Goal: Task Accomplishment & Management: Use online tool/utility

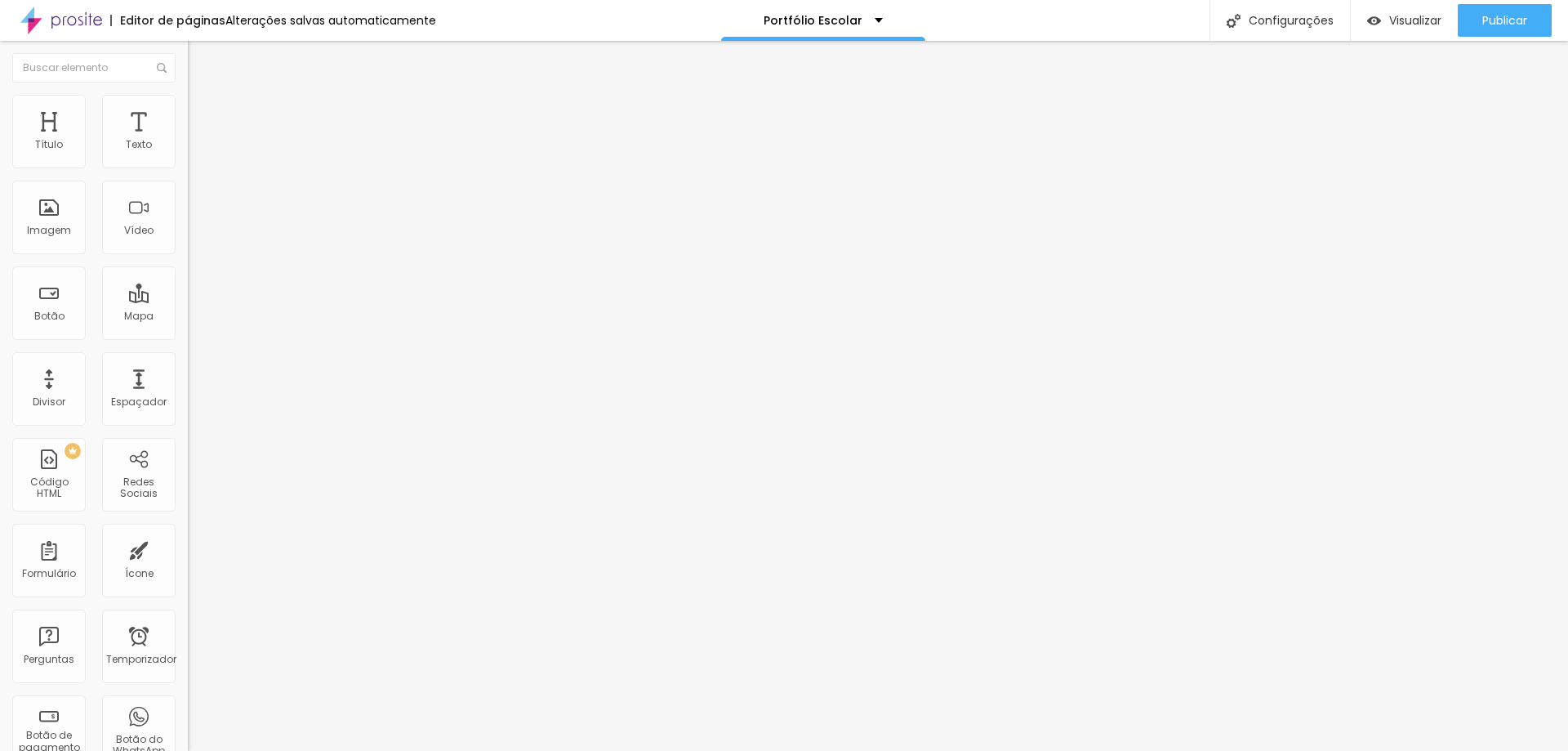
click at [188, 208] on font "Tipografia" at bounding box center [213, 201] width 52 height 14
click at [196, 235] on icon "button" at bounding box center [199, 232] width 7 height 7
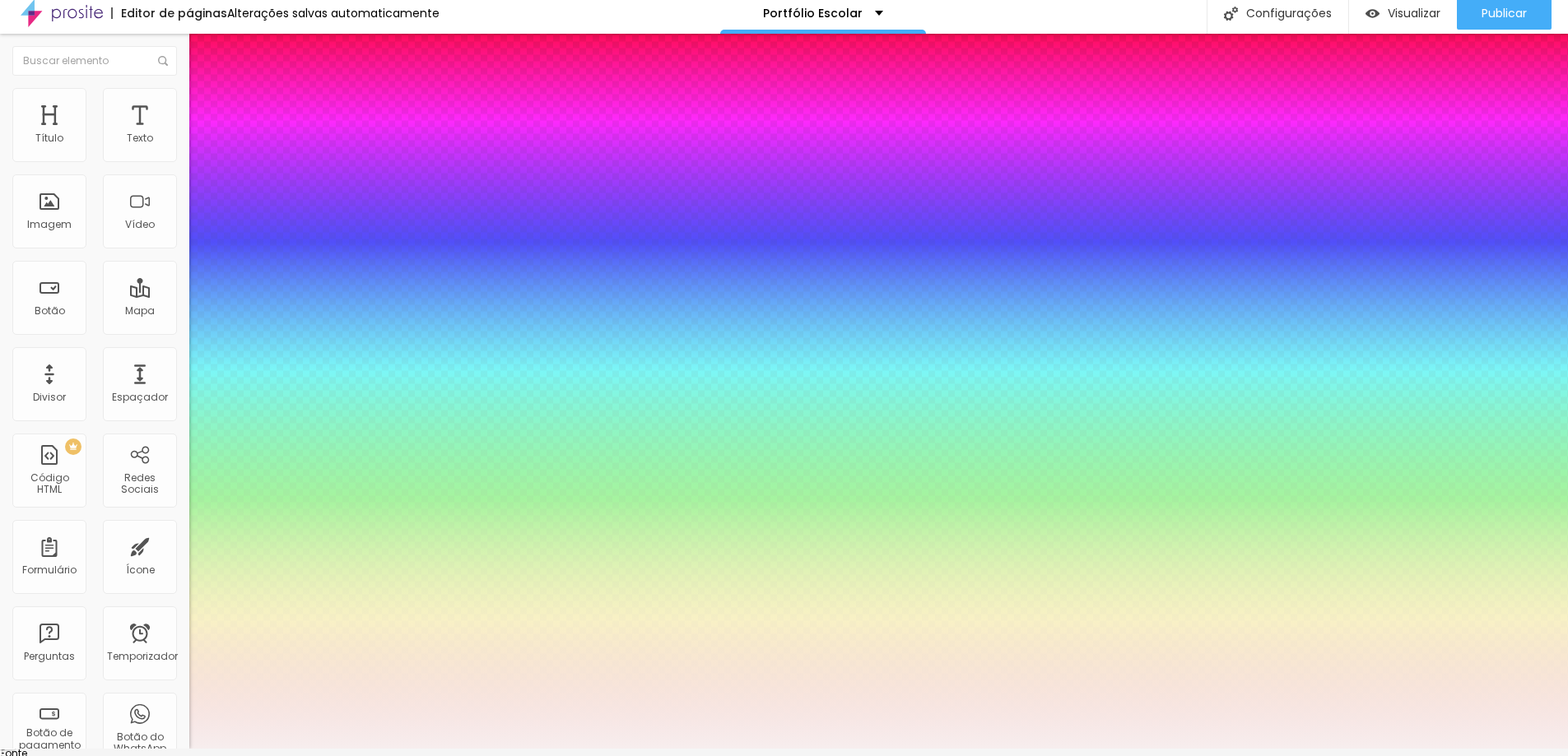
click at [177, 755] on select "AbrilFatface-Regular Actor-Regular Alegreya AlegreyaBlack Alice Allan-Bold Alla…" at bounding box center [88, 767] width 177 height 17
click at [175, 755] on select "AbrilFatface-Regular Actor-Regular Alegreya AlegreyaBlack Alice Allan-Bold Alla…" at bounding box center [88, 767] width 177 height 17
click at [177, 755] on select "AbrilFatface-Regular Actor-Regular Alegreya AlegreyaBlack Alice Allan-Bold Alla…" at bounding box center [88, 767] width 177 height 17
click at [175, 755] on select "AbrilFatface-Regular Actor-Regular Alegreya AlegreyaBlack Alice Allan-Bold Alla…" at bounding box center [88, 767] width 177 height 17
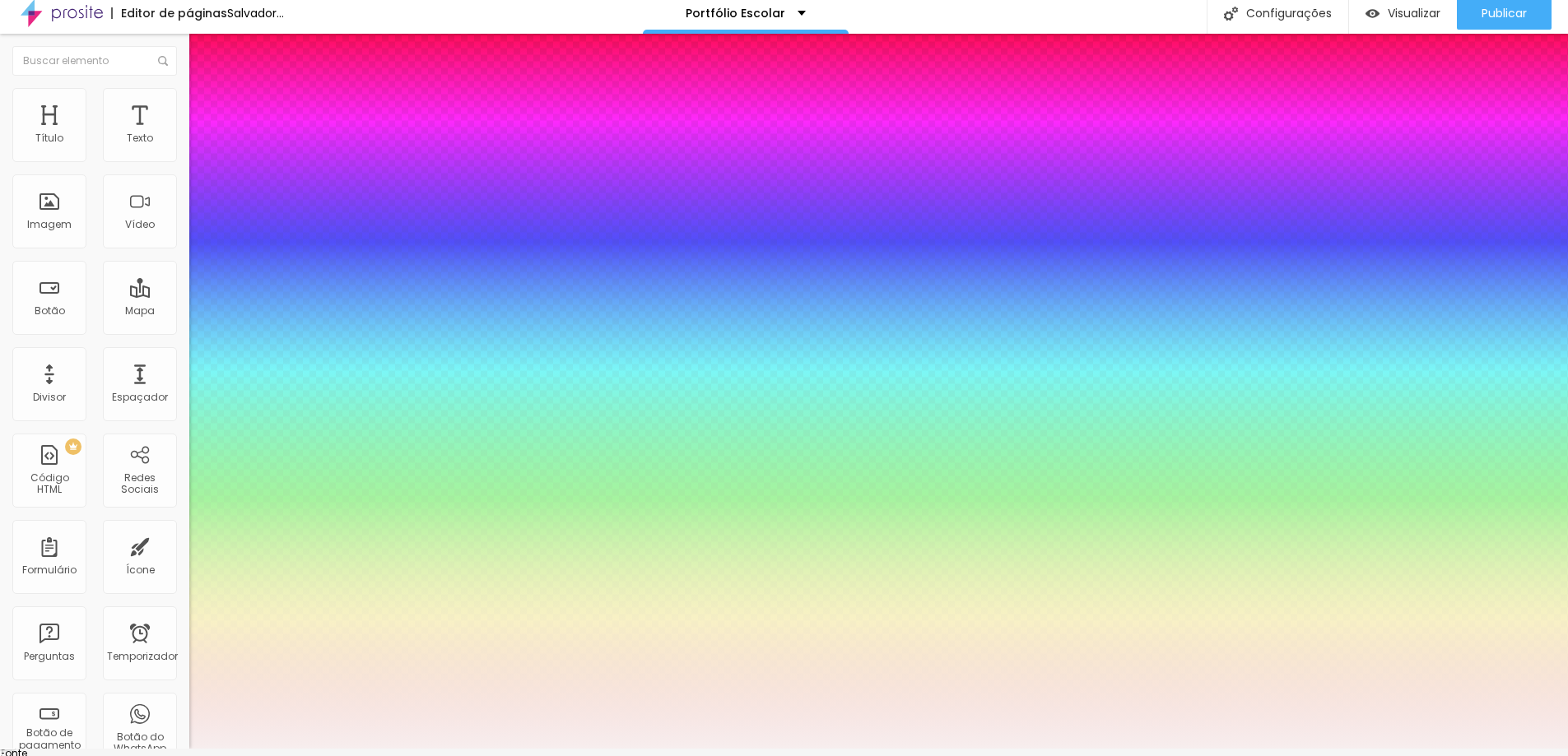
click at [177, 755] on select "AbrilFatface-Regular Actor-Regular Alegreya AlegreyaBlack Alice Allan-Bold Alla…" at bounding box center [88, 767] width 177 height 17
click at [175, 755] on select "AbrilFatface-Regular Actor-Regular Alegreya AlegreyaBlack Alice Allan-Bold Alla…" at bounding box center [88, 767] width 177 height 17
click at [177, 755] on select "AbrilFatface-Regular Actor-Regular Alegreya AlegreyaBlack Alice Allan-Bold Alla…" at bounding box center [88, 767] width 177 height 17
click at [175, 755] on select "AbrilFatface-Regular Actor-Regular Alegreya AlegreyaBlack Alice Allan-Bold Alla…" at bounding box center [88, 767] width 177 height 17
click at [177, 755] on select "AbrilFatface-Regular Actor-Regular Alegreya AlegreyaBlack Alice Allan-Bold Alla…" at bounding box center [88, 767] width 177 height 17
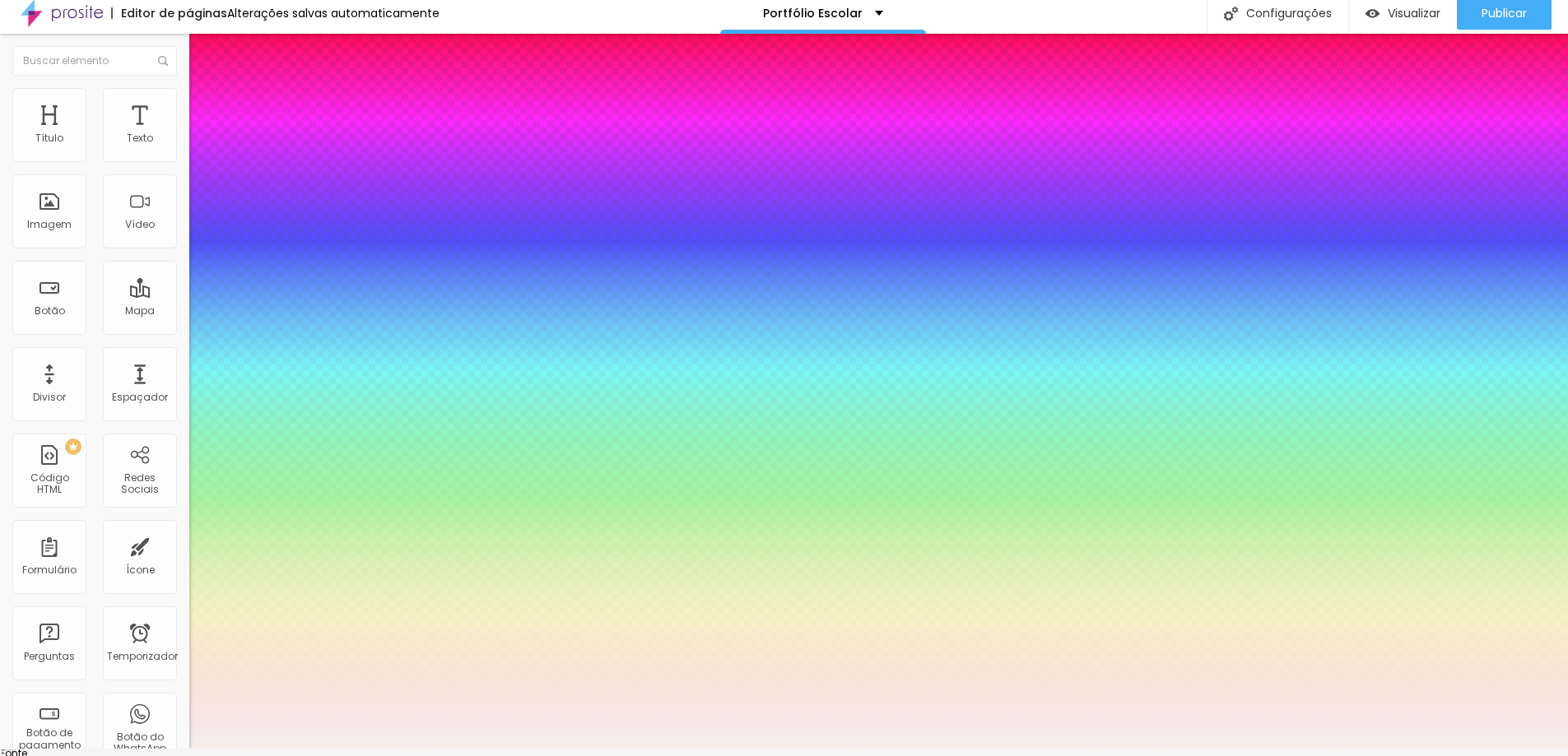
click at [175, 755] on select "AbrilFatface-Regular Actor-Regular Alegreya AlegreyaBlack Alice Allan-Bold Alla…" at bounding box center [88, 767] width 177 height 17
click at [177, 755] on select "AbrilFatface-Regular Actor-Regular Alegreya AlegreyaBlack Alice Allan-Bold Alla…" at bounding box center [88, 767] width 177 height 17
click at [175, 755] on select "AbrilFatface-Regular Actor-Regular Alegreya AlegreyaBlack Alice Allan-Bold Alla…" at bounding box center [88, 767] width 177 height 17
click at [177, 755] on select "AbrilFatface-Regular Actor-Regular Alegreya AlegreyaBlack Alice Allan-Bold Alla…" at bounding box center [88, 767] width 177 height 17
click at [175, 755] on select "AbrilFatface-Regular Actor-Regular Alegreya AlegreyaBlack Alice Allan-Bold Alla…" at bounding box center [88, 767] width 177 height 17
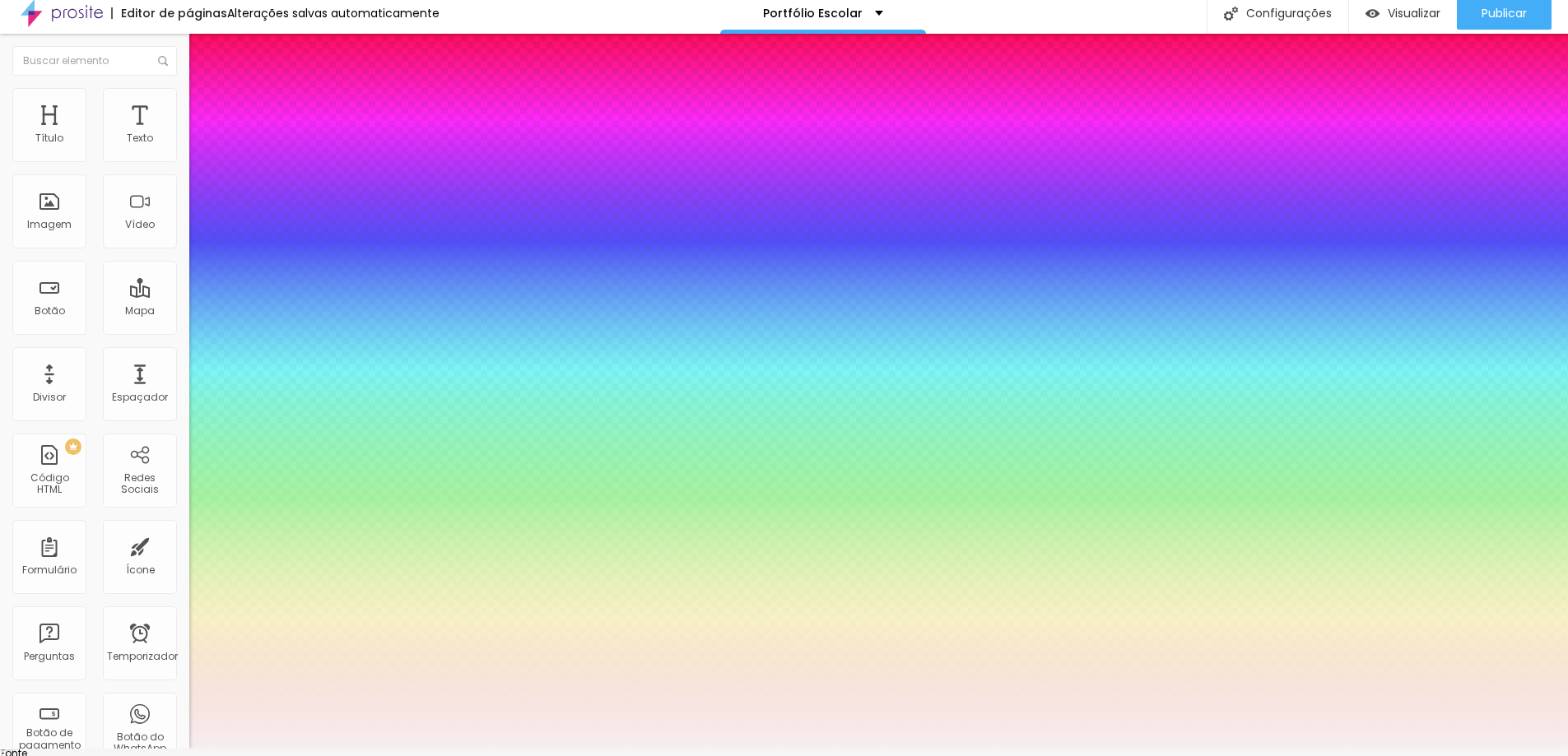
click at [177, 755] on select "AbrilFatface-Regular Actor-Regular Alegreya AlegreyaBlack Alice Allan-Bold Alla…" at bounding box center [88, 767] width 177 height 17
click at [175, 755] on select "AbrilFatface-Regular Actor-Regular Alegreya AlegreyaBlack Alice Allan-Bold Alla…" at bounding box center [88, 767] width 177 height 17
click at [177, 755] on select "AbrilFatface-Regular Actor-Regular Alegreya AlegreyaBlack Alice Allan-Bold Alla…" at bounding box center [88, 767] width 177 height 17
click at [175, 755] on select "AbrilFatface-Regular Actor-Regular Alegreya AlegreyaBlack Alice Allan-Bold Alla…" at bounding box center [88, 767] width 177 height 17
click at [177, 755] on select "AbrilFatface-Regular Actor-Regular Alegreya AlegreyaBlack Alice Allan-Bold Alla…" at bounding box center [88, 767] width 177 height 17
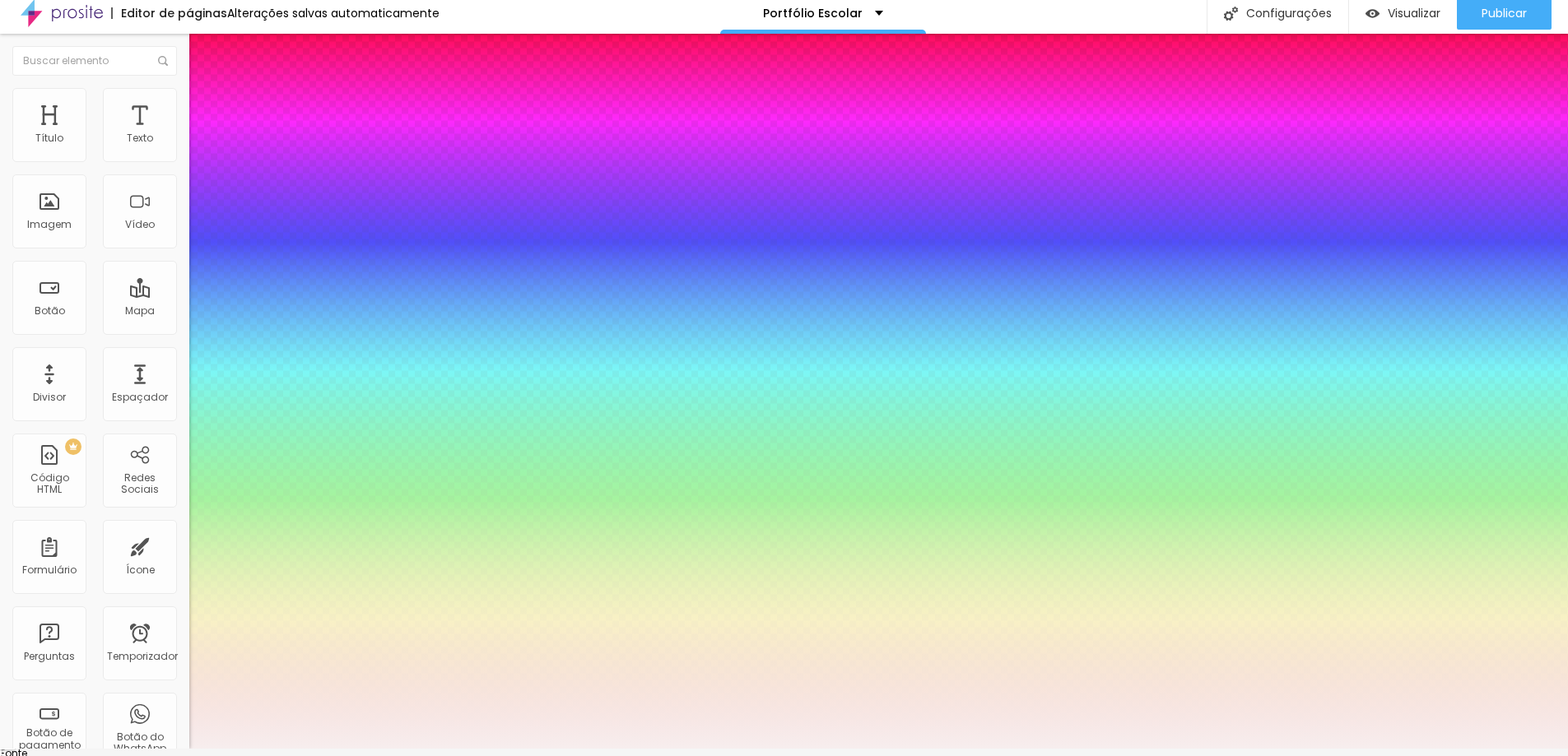
click at [175, 755] on select "AbrilFatface-Regular Actor-Regular Alegreya AlegreyaBlack Alice Allan-Bold Alla…" at bounding box center [88, 767] width 177 height 17
click at [177, 755] on select "AbrilFatface-Regular Actor-Regular Alegreya AlegreyaBlack Alice Allan-Bold Alla…" at bounding box center [88, 767] width 177 height 17
select select "DMSerifDisplay-Italic"
click at [175, 755] on select "AbrilFatface-Regular Actor-Regular Alegreya AlegreyaBlack Alice Allan-Bold Alla…" at bounding box center [88, 767] width 177 height 17
type input "0.6"
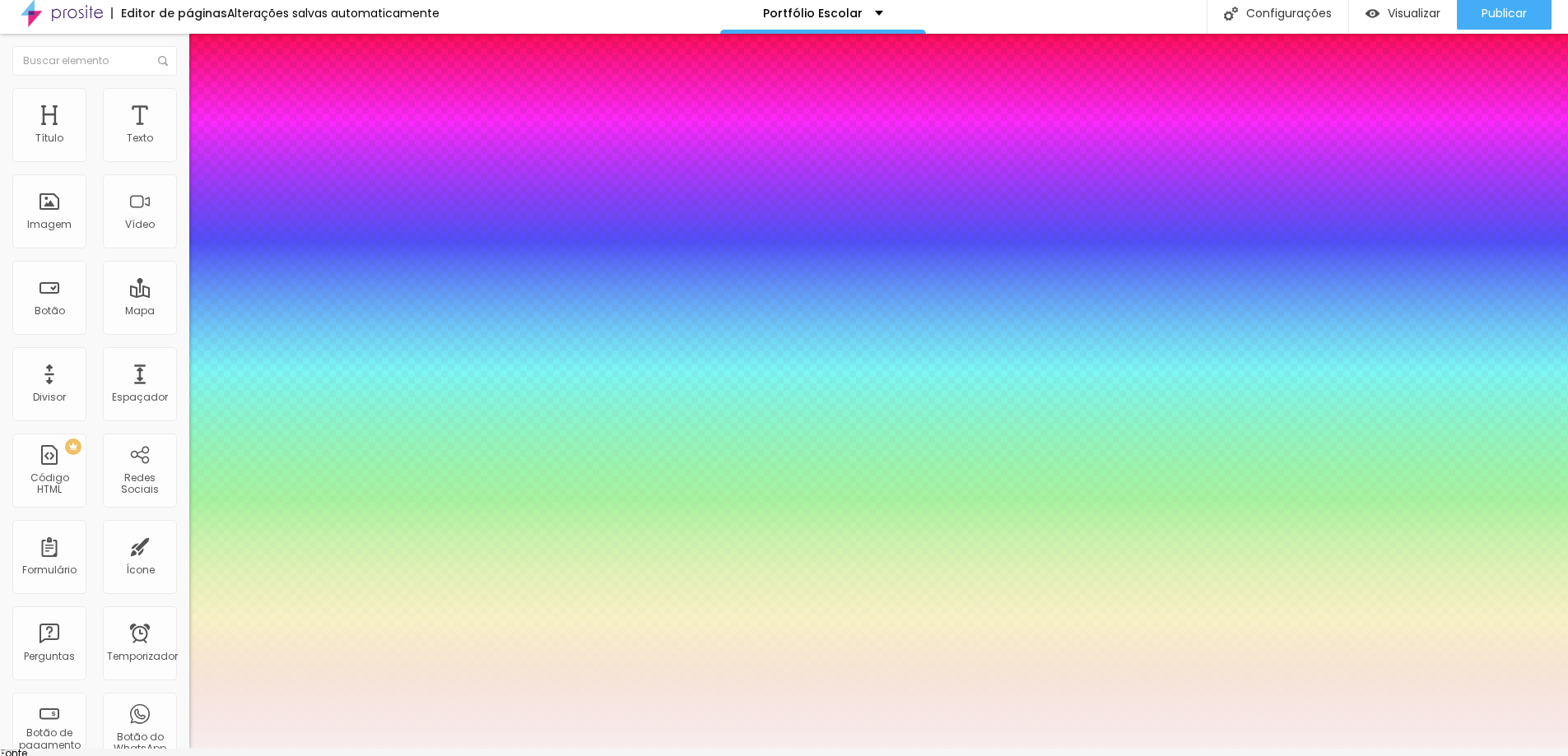
type input "0.6"
type input "0.7"
type input "0.8"
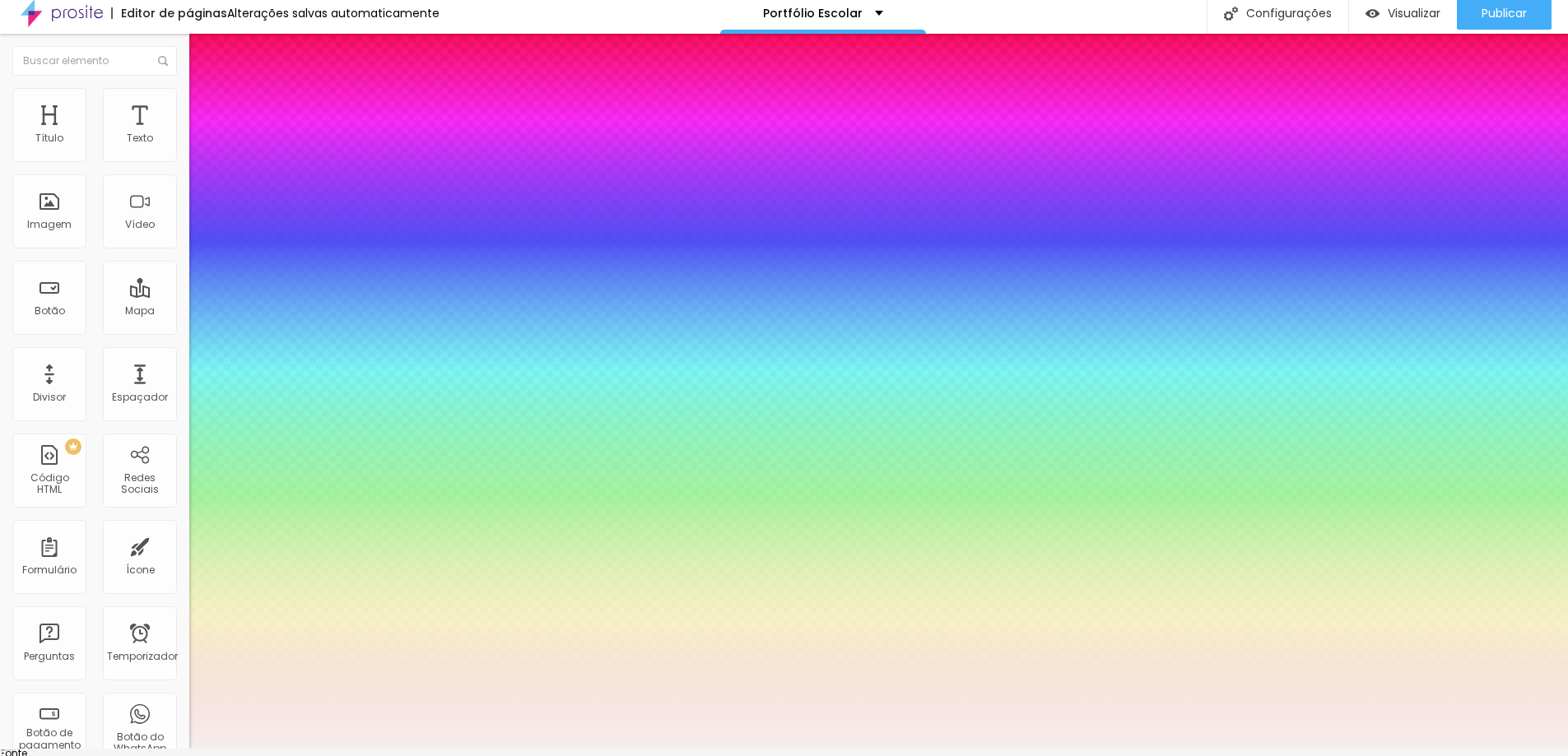
type input "0.9"
type input "1"
type input "1.1"
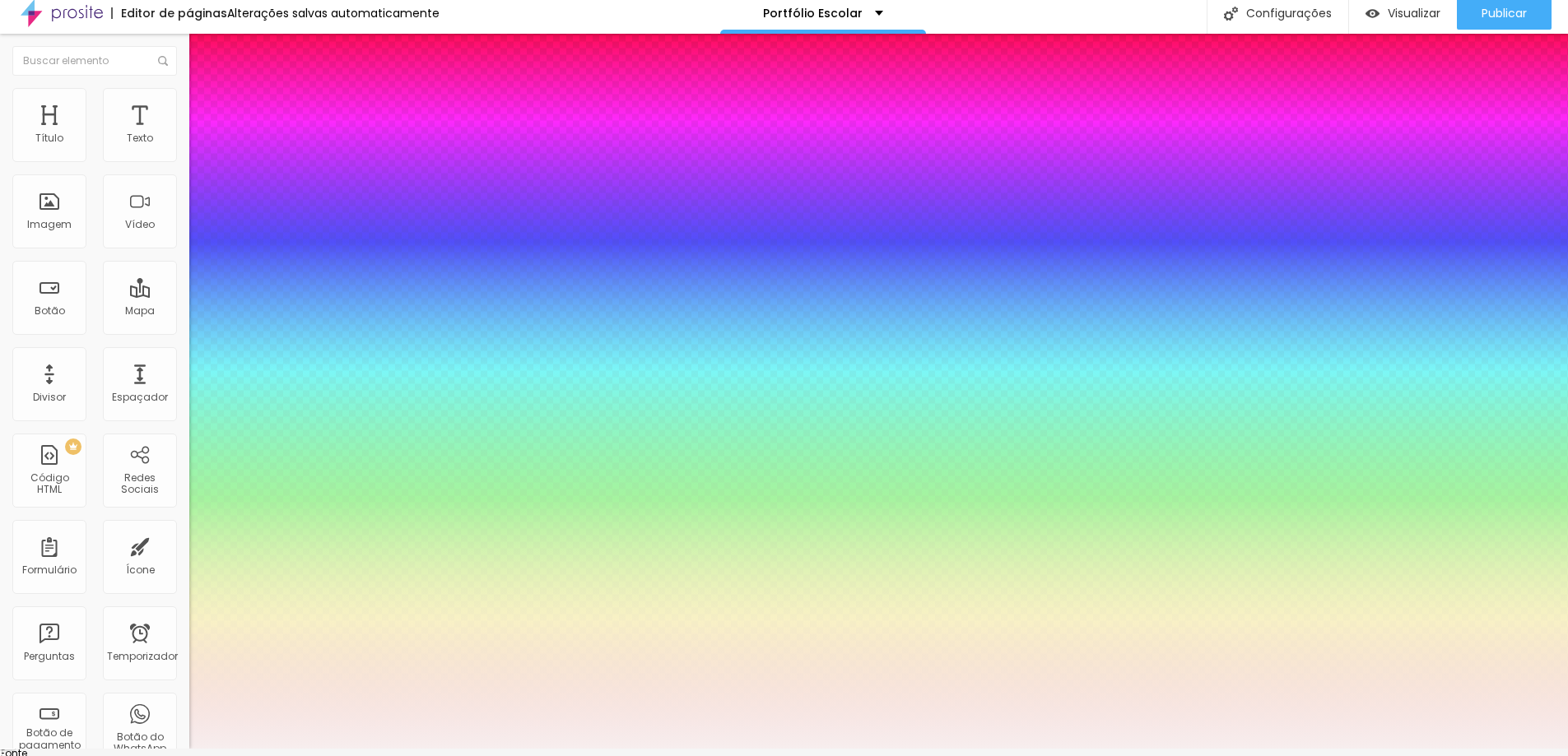
type input "1.1"
type input "1.2"
type input "1.3"
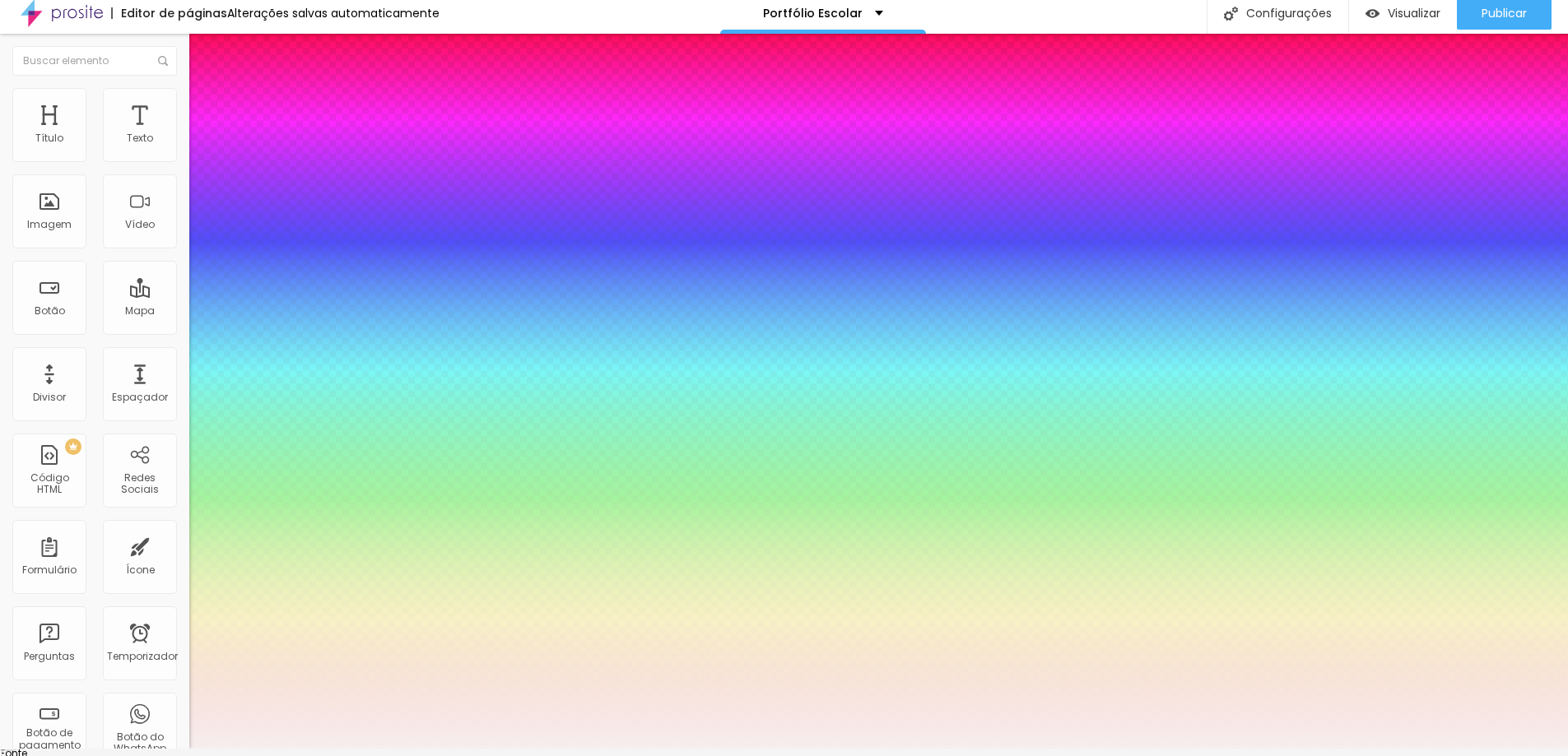
type input "1.4"
type input "1.5"
type input "1.4"
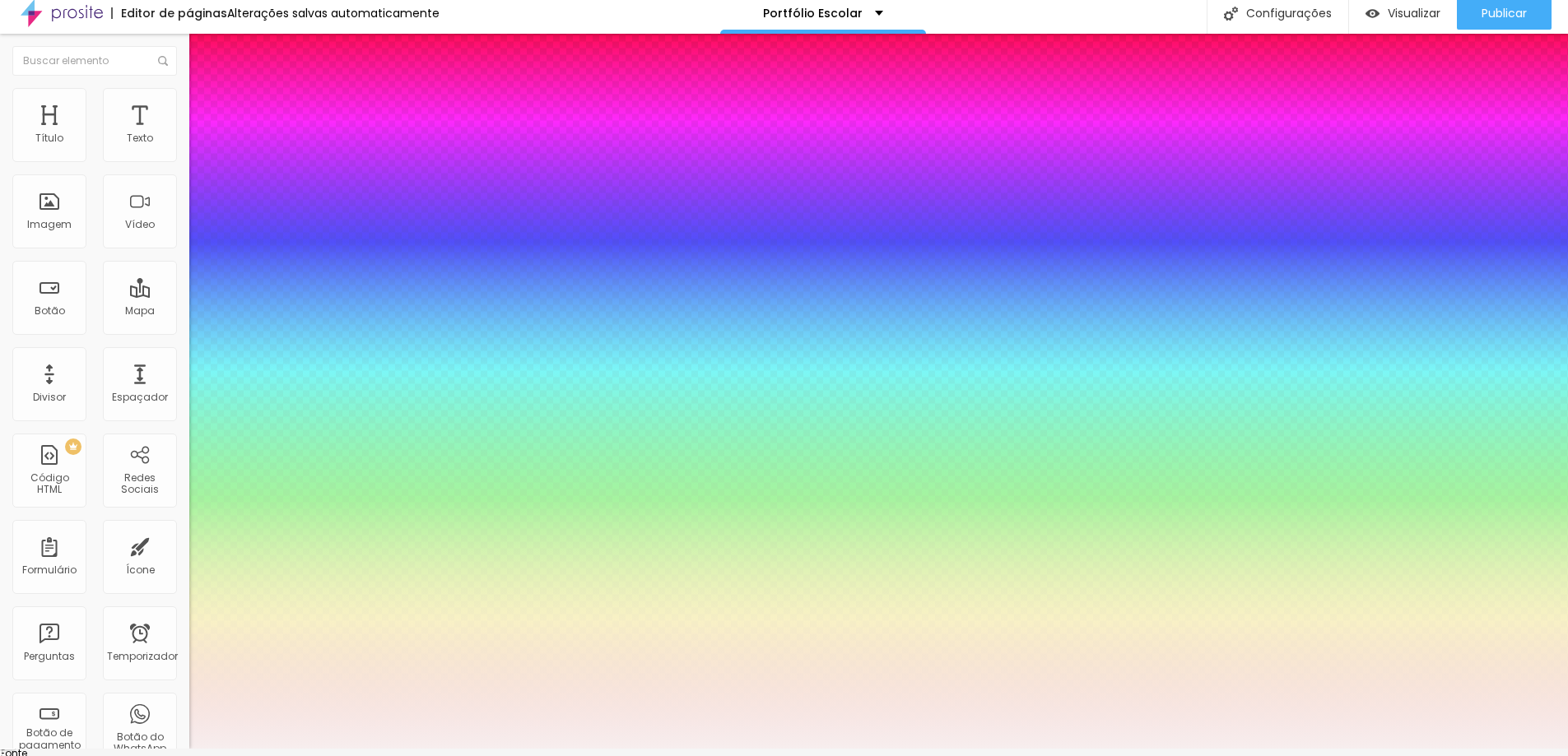
type input "1.4"
type input "1.3"
type input "1.2"
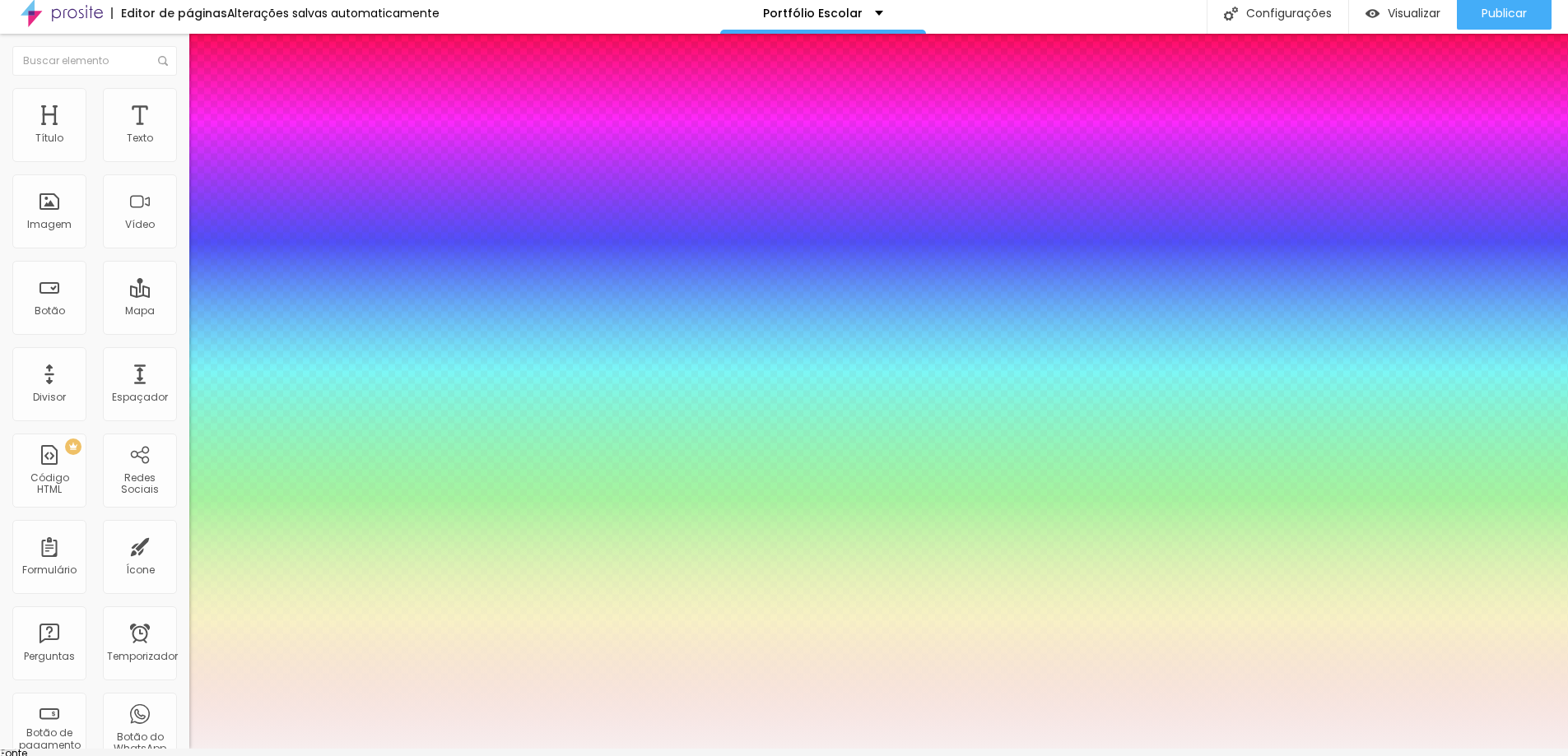
type input "1.1"
type input "1"
type input "0.9"
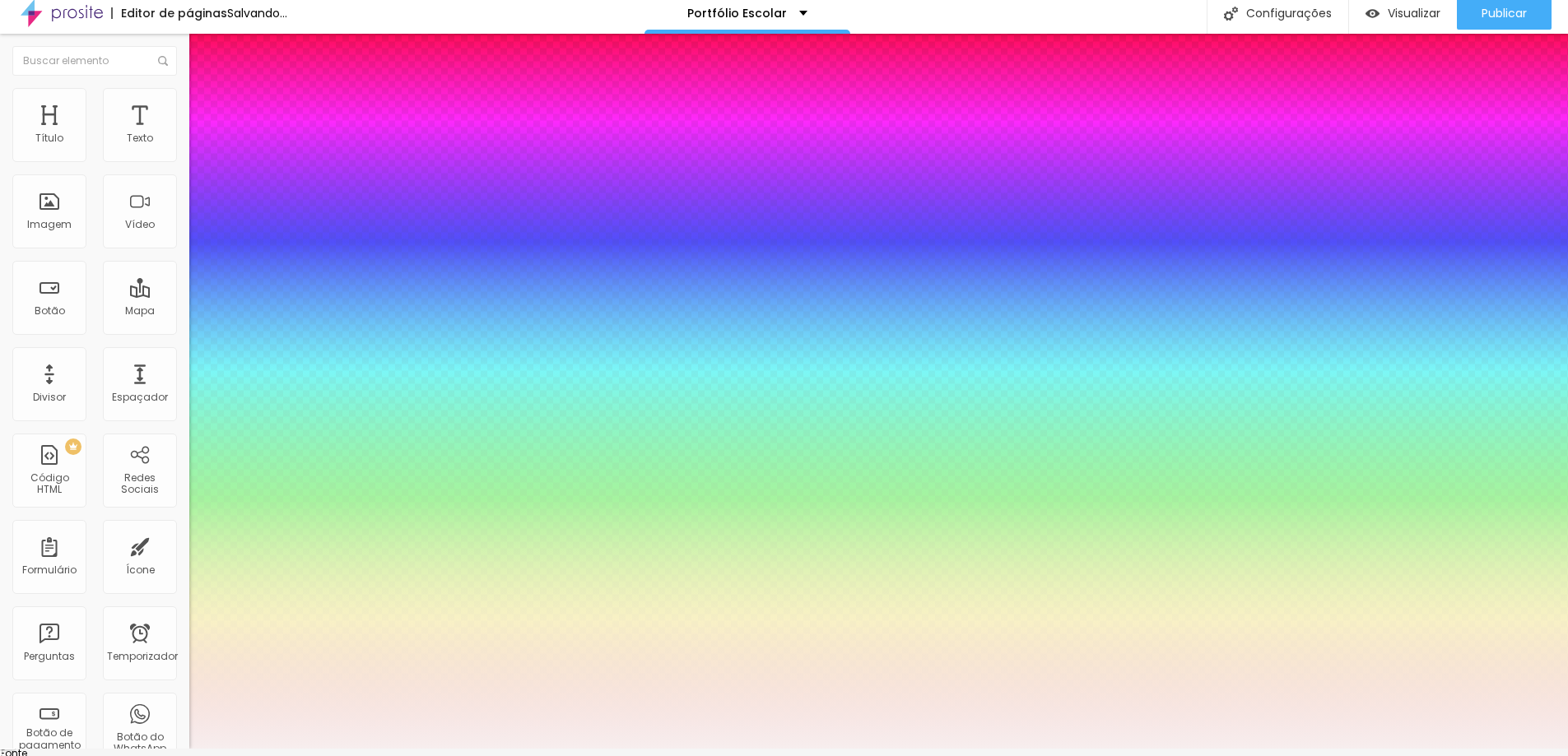
type input "0.9"
type input "0.8"
type input "0.7"
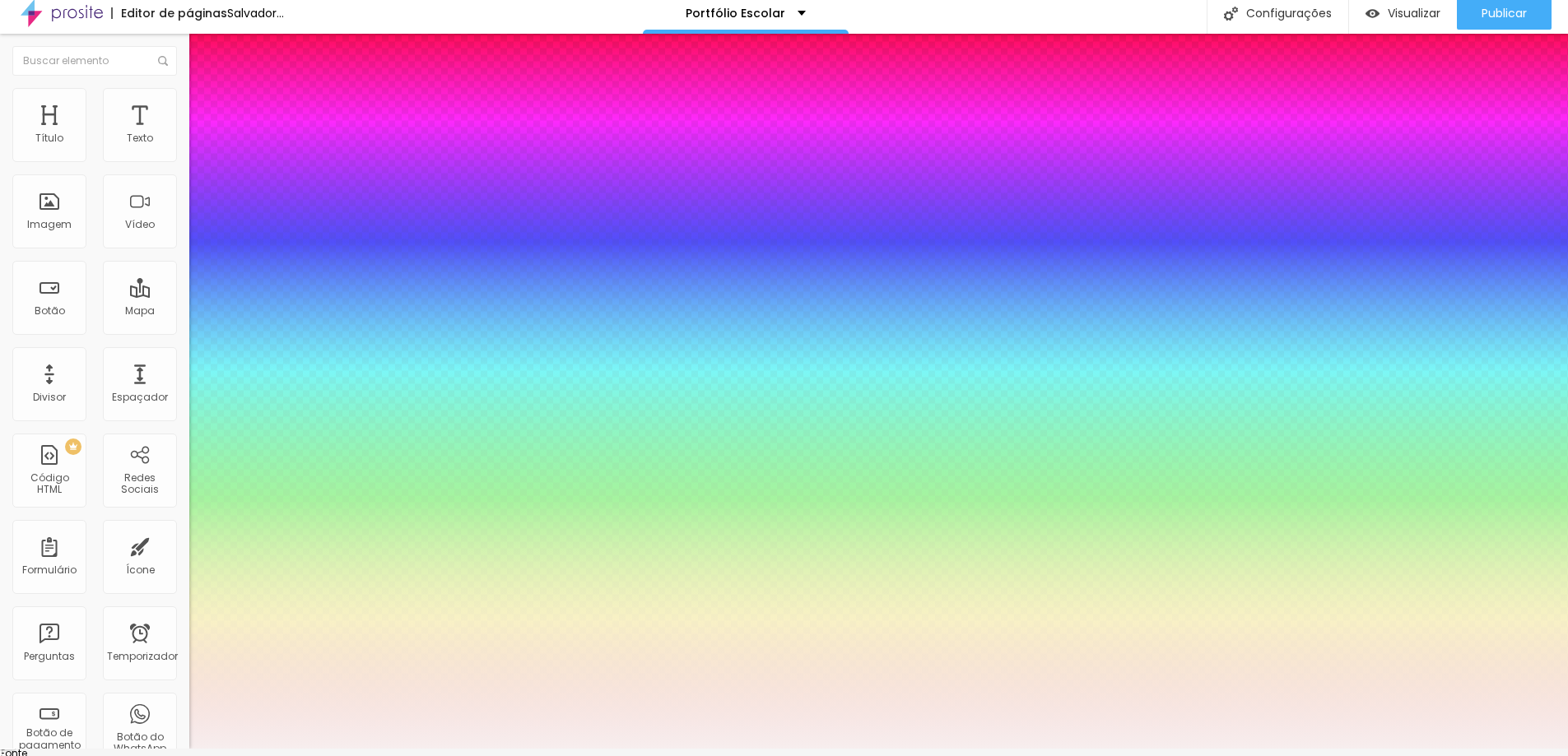
type input "0.6"
drag, startPoint x: 208, startPoint y: 573, endPoint x: 218, endPoint y: 578, distance: 11.2
type input "0.6"
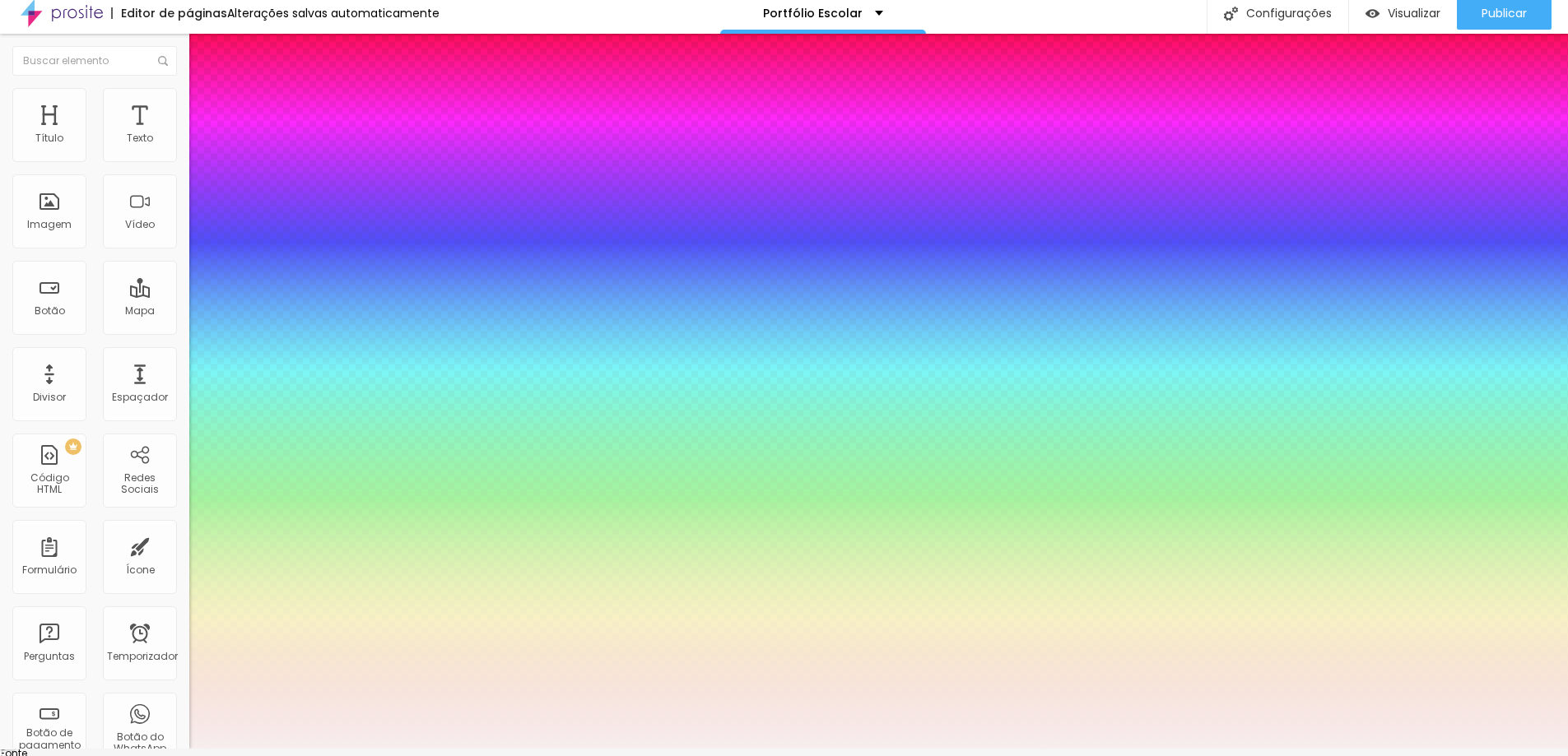
click at [575, 749] on div at bounding box center [784, 749] width 1568 height 0
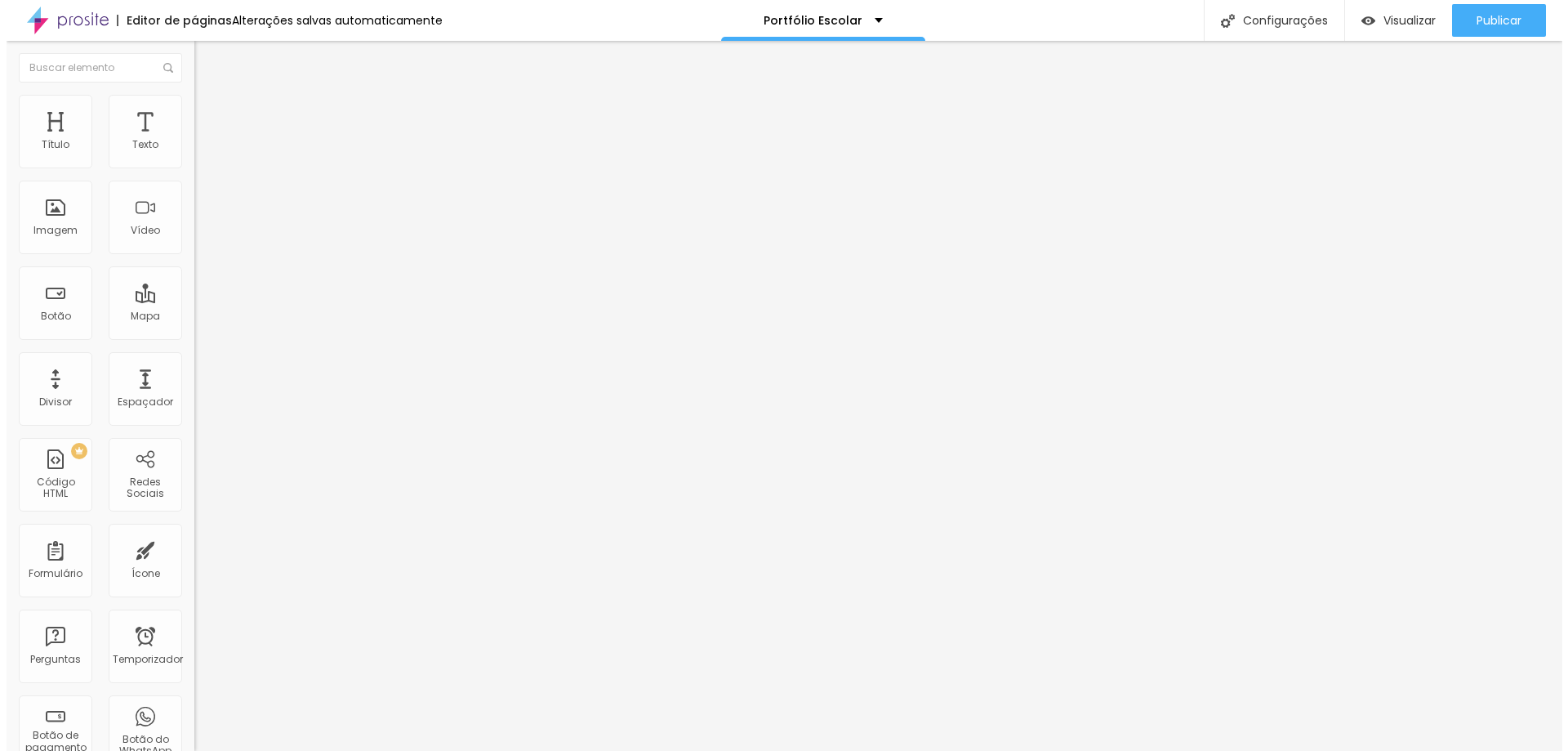
scroll to position [0, 0]
click at [203, 110] on font "Estilo" at bounding box center [215, 105] width 26 height 14
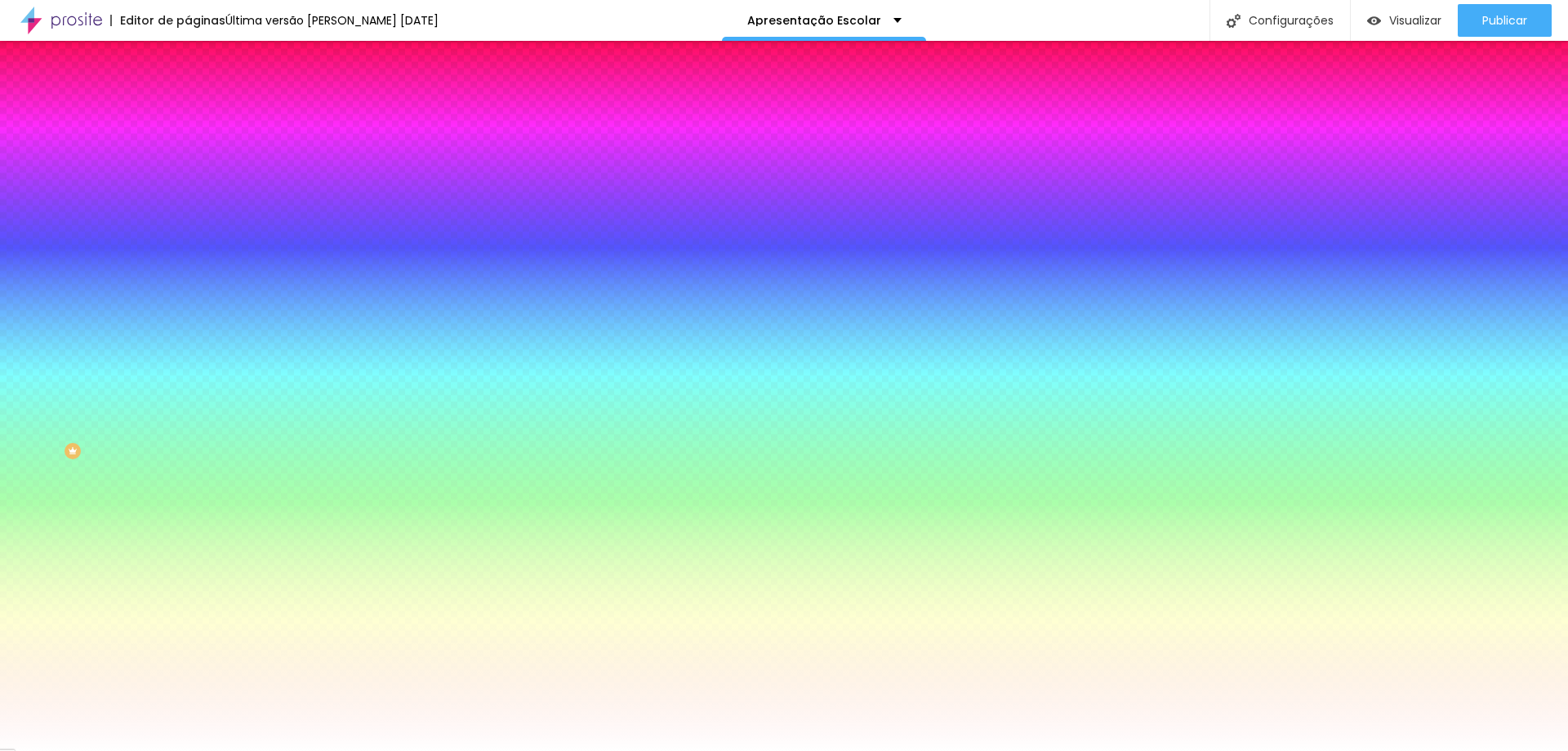
click at [203, 96] on font "Conteúdo" at bounding box center [227, 90] width 50 height 14
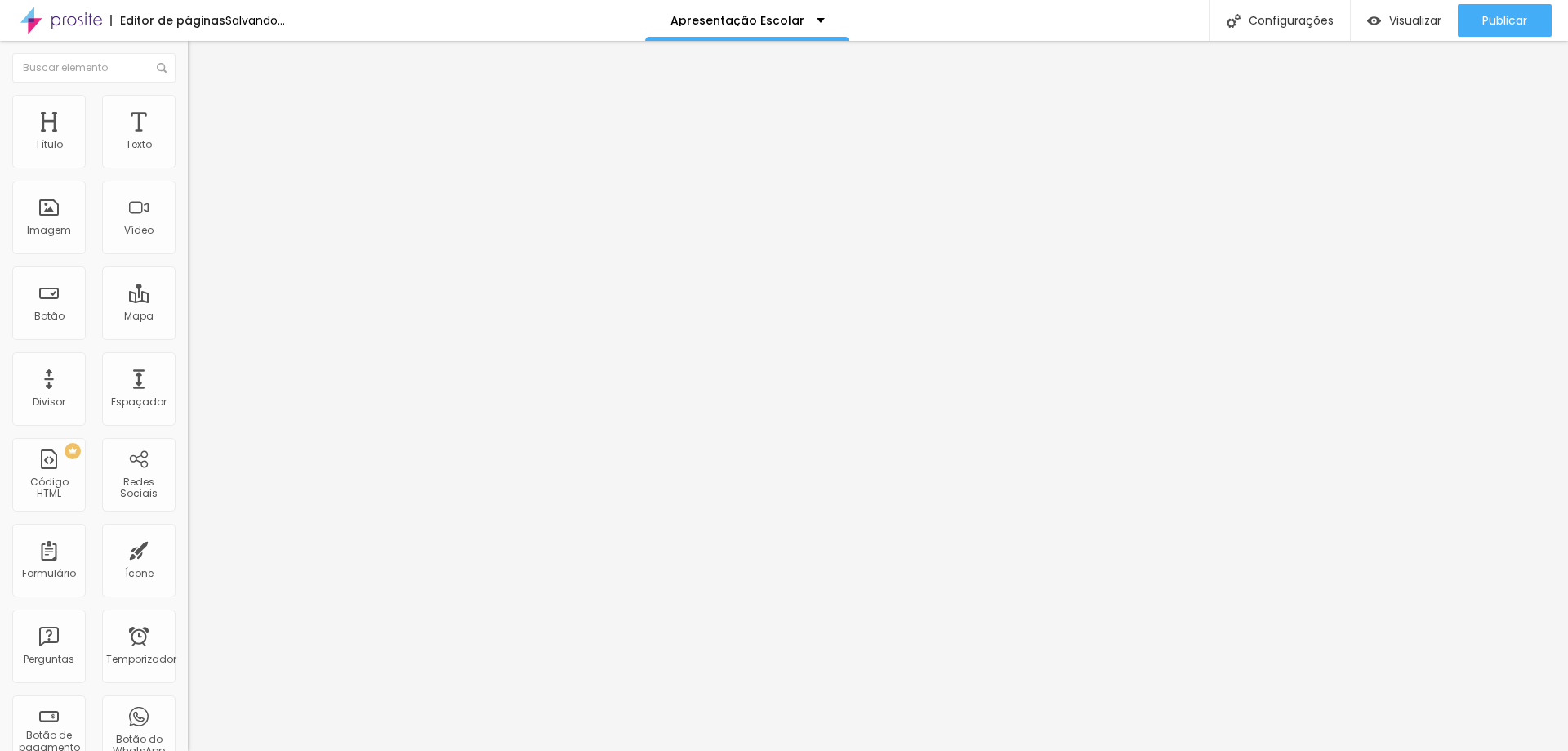
click at [198, 141] on font "Trocar imagem" at bounding box center [237, 134] width 80 height 14
click at [51, 223] on font "Imagem" at bounding box center [48, 230] width 44 height 14
click at [52, 223] on font "Imagem" at bounding box center [48, 230] width 44 height 14
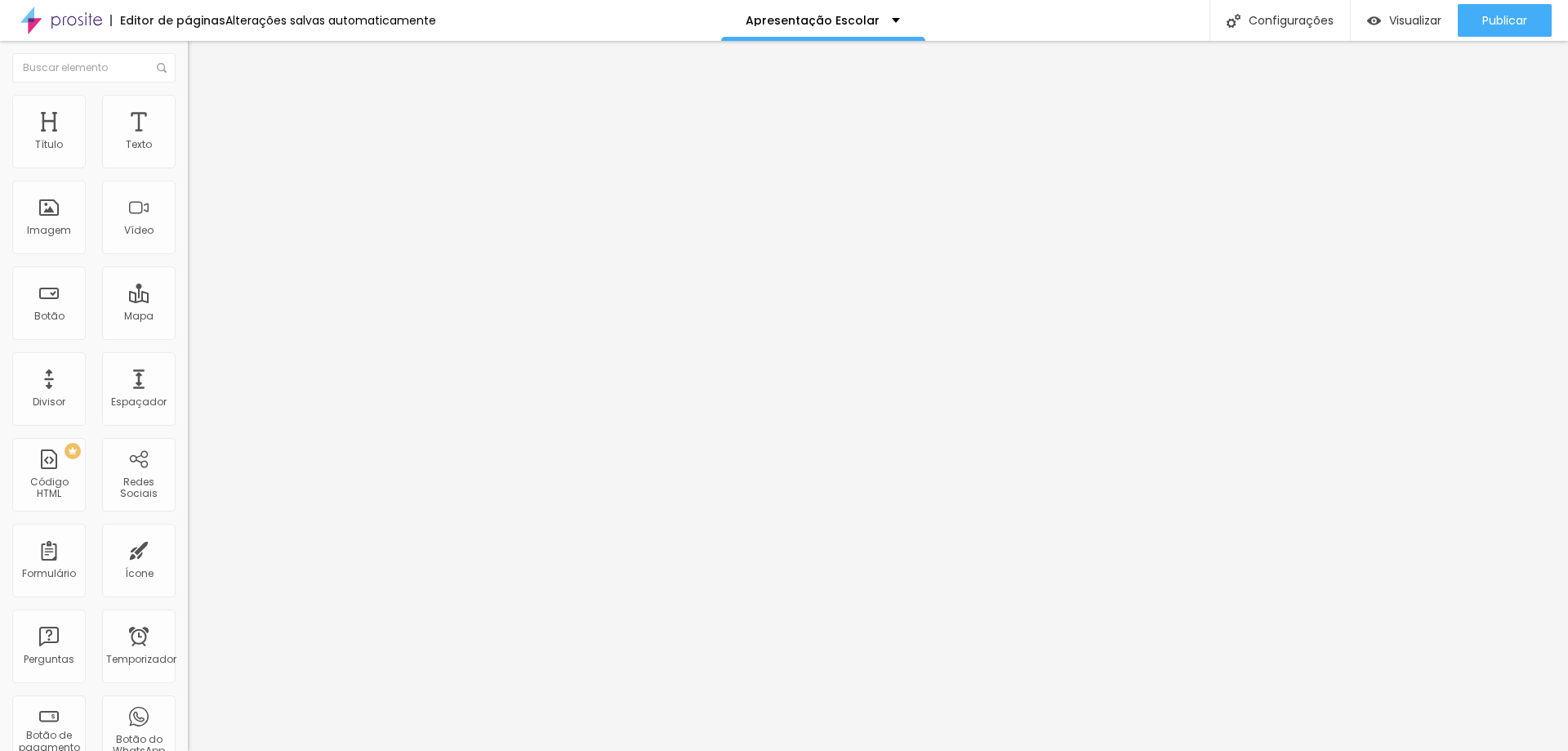
click at [198, 141] on font "Trocar imagem" at bounding box center [237, 134] width 80 height 14
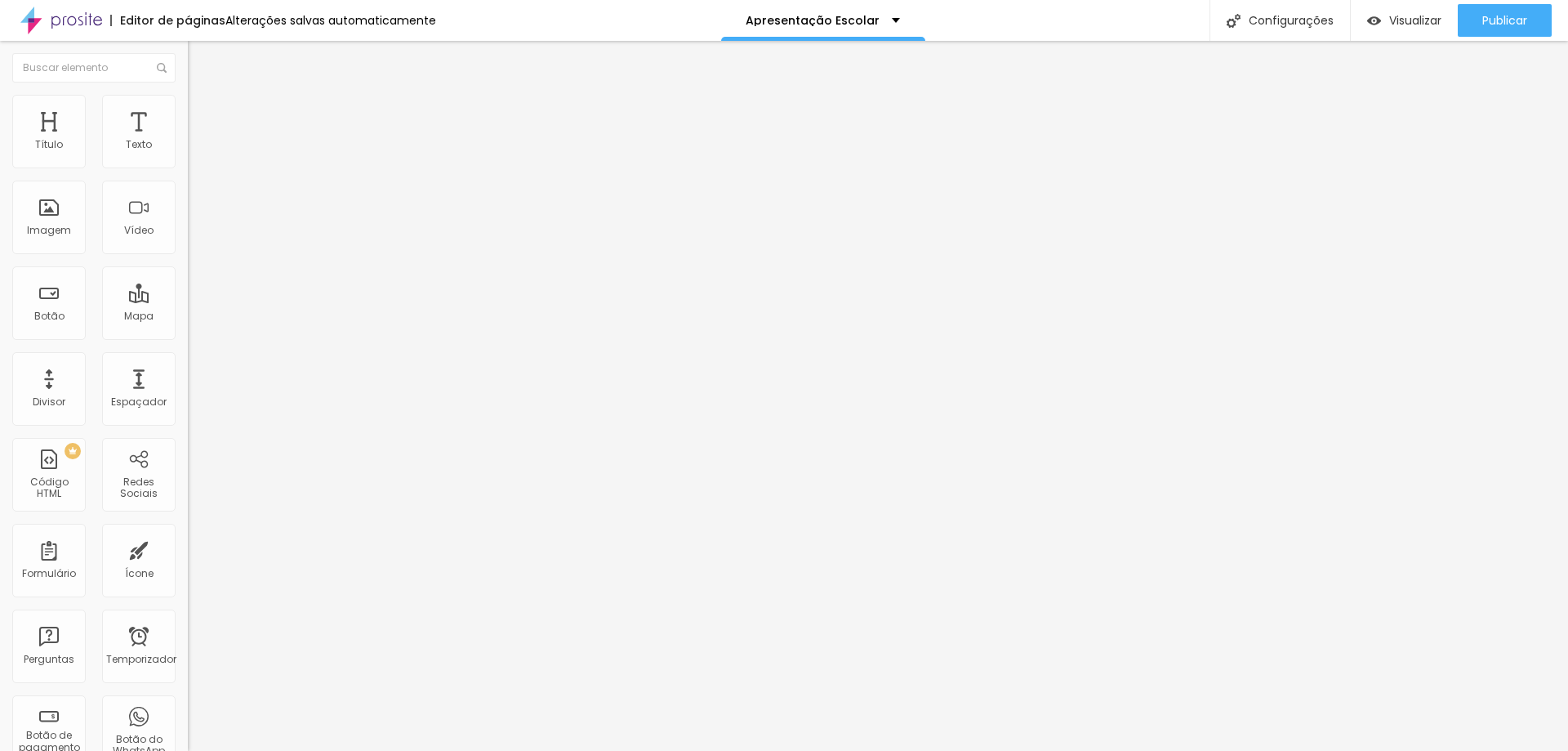
click at [203, 111] on font "Estilo" at bounding box center [215, 105] width 26 height 14
click at [188, 95] on img at bounding box center [195, 101] width 15 height 15
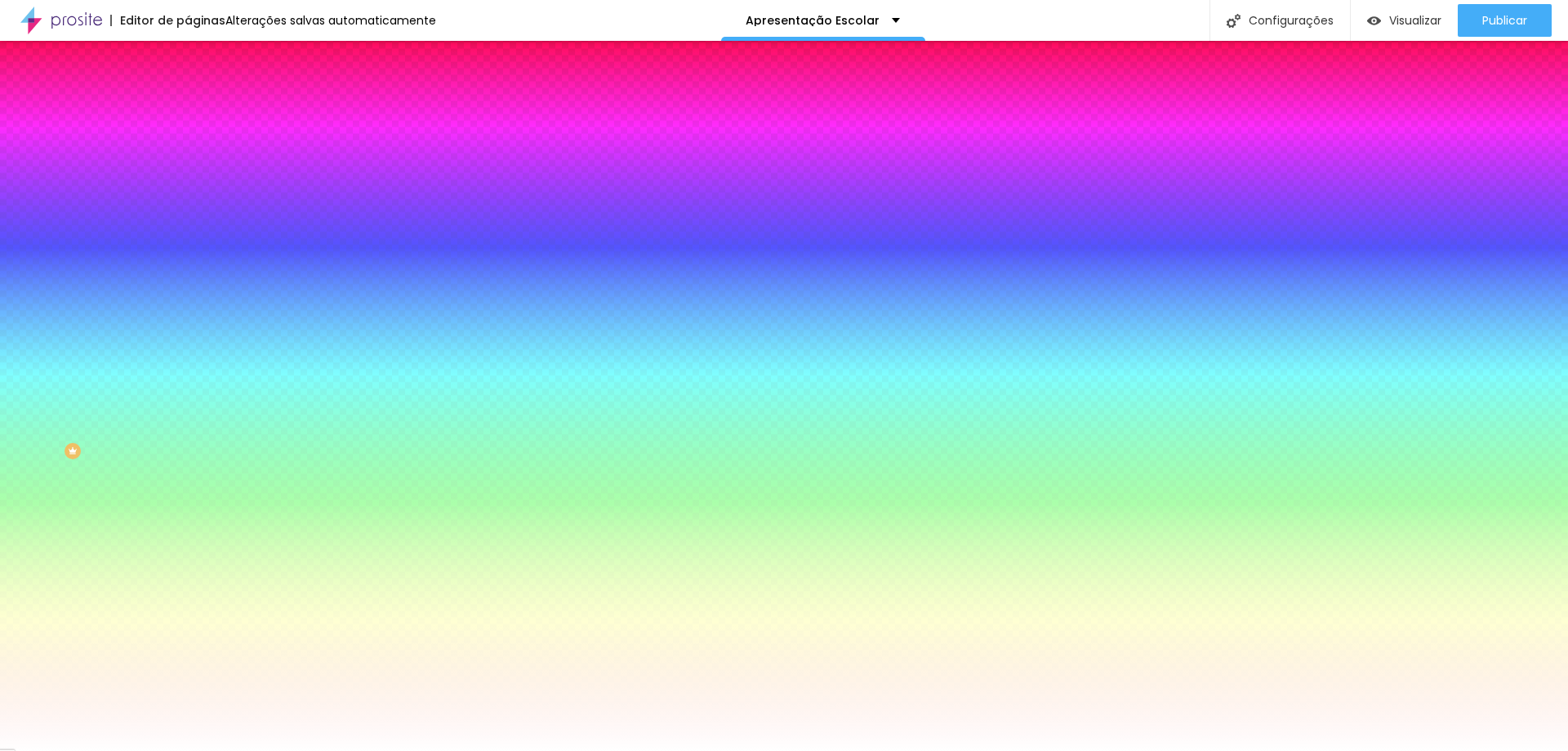
click at [188, 111] on img at bounding box center [195, 118] width 15 height 15
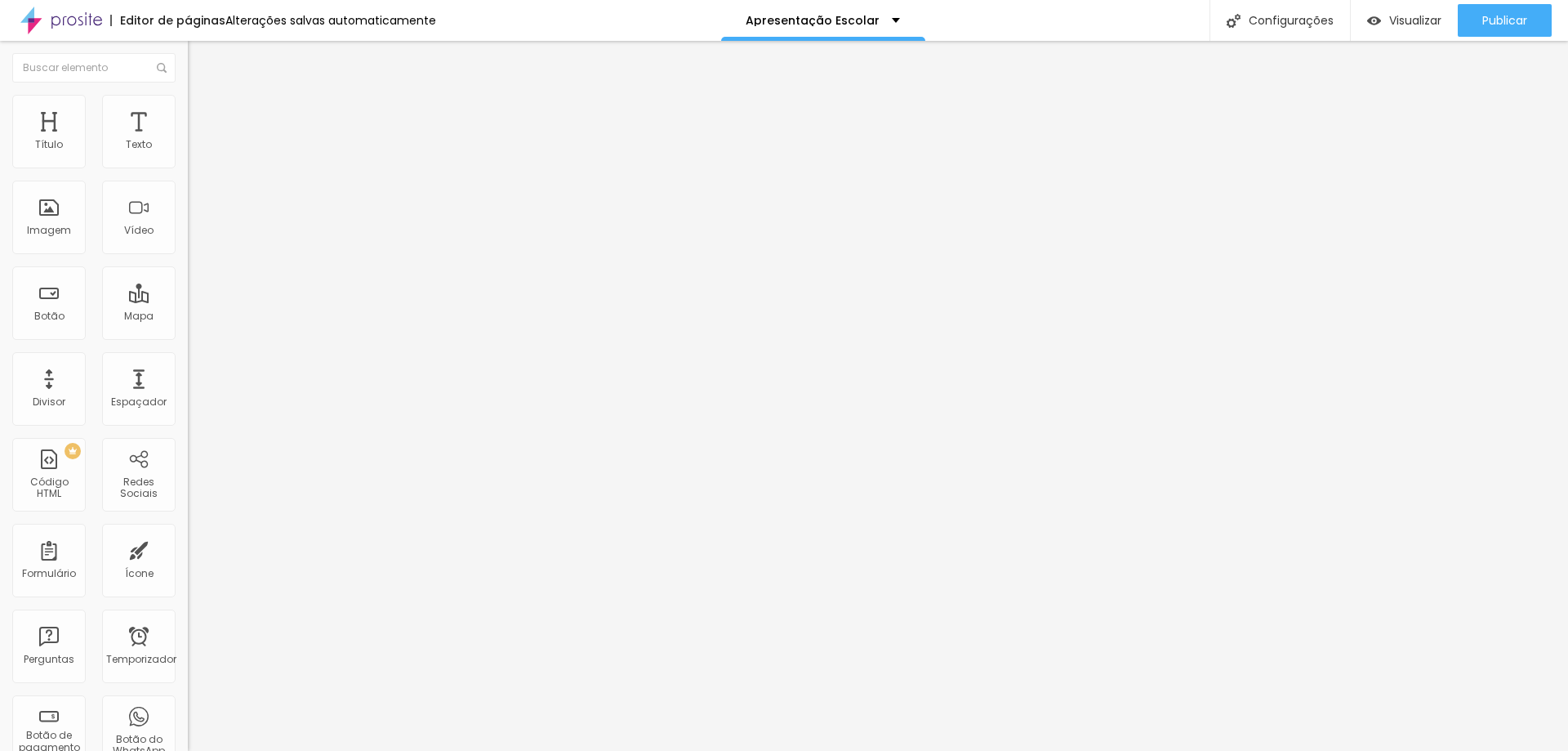
click at [188, 94] on li "Conteúdo" at bounding box center [281, 87] width 188 height 17
